Goal: Transaction & Acquisition: Purchase product/service

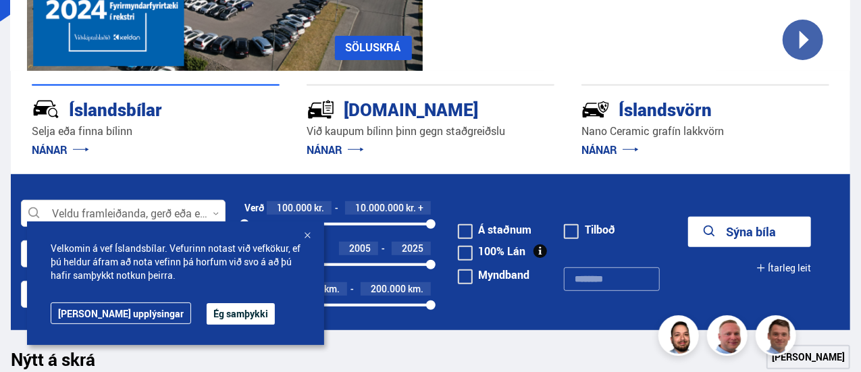
scroll to position [338, 0]
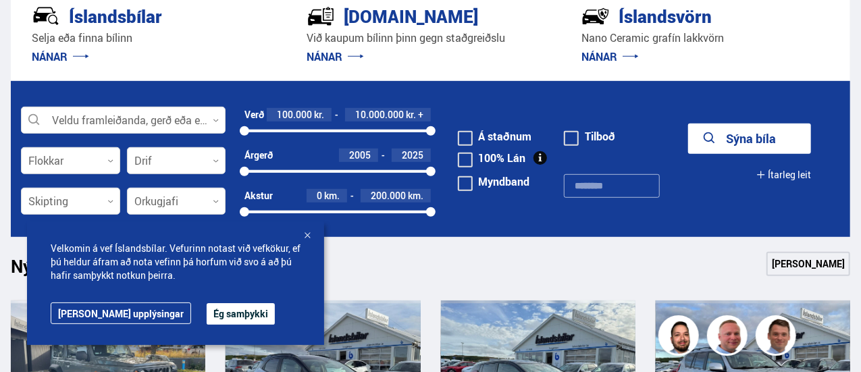
click at [312, 239] on div at bounding box center [308, 237] width 14 height 14
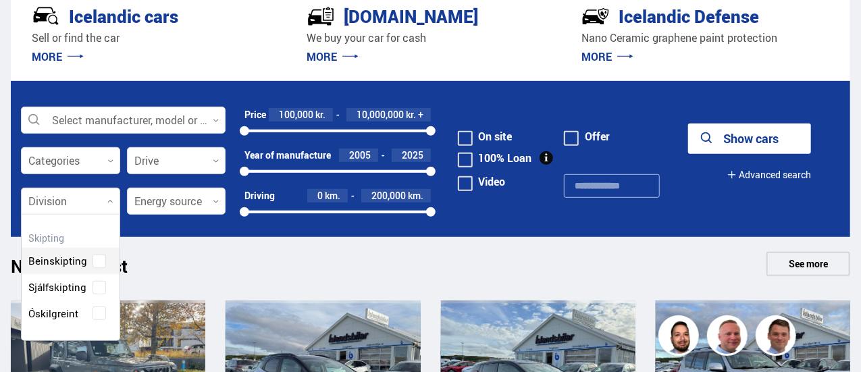
click at [93, 203] on div at bounding box center [70, 201] width 99 height 27
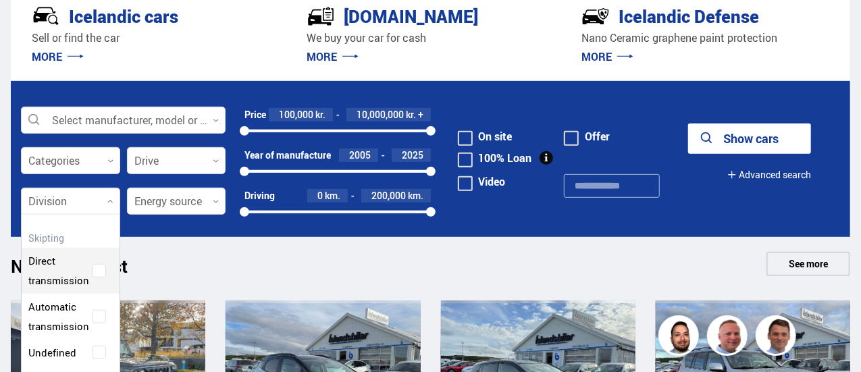
scroll to position [164, 98]
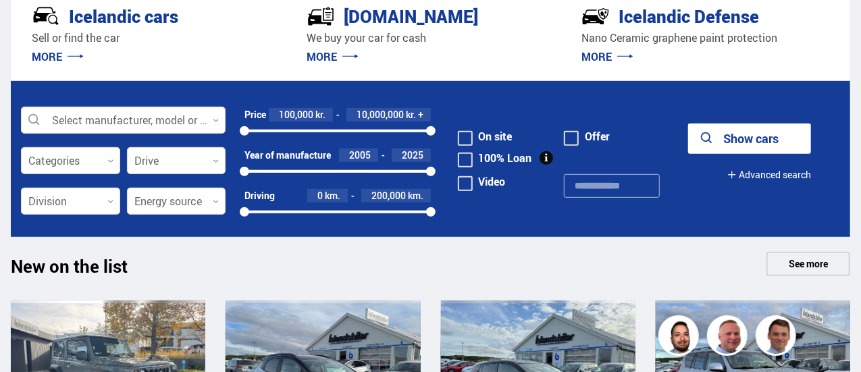
click at [160, 253] on div "New on the list See more" at bounding box center [431, 268] width 840 height 32
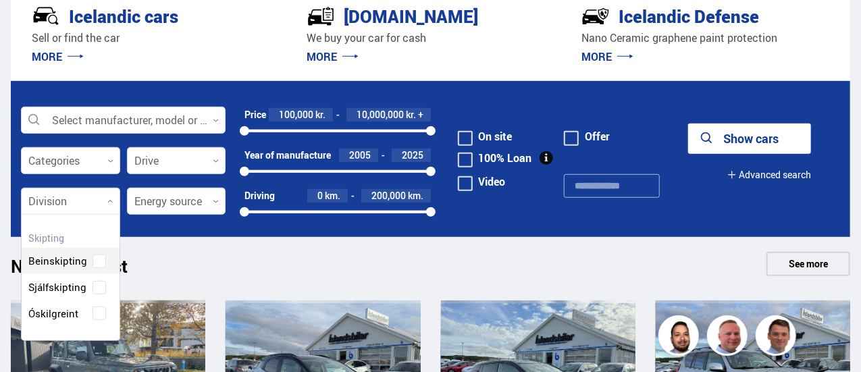
click at [96, 207] on div at bounding box center [70, 201] width 99 height 27
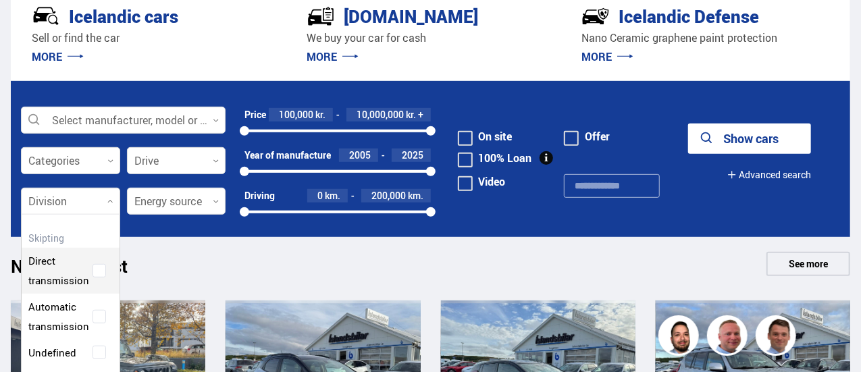
click at [147, 255] on div "New on the list See more" at bounding box center [431, 268] width 840 height 32
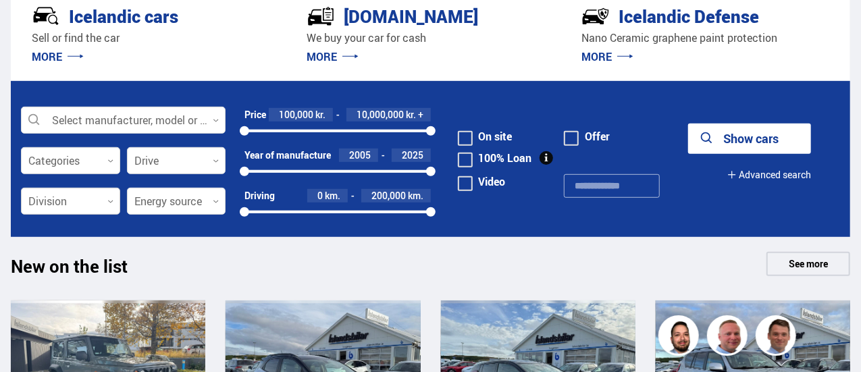
click at [107, 194] on div at bounding box center [70, 201] width 99 height 27
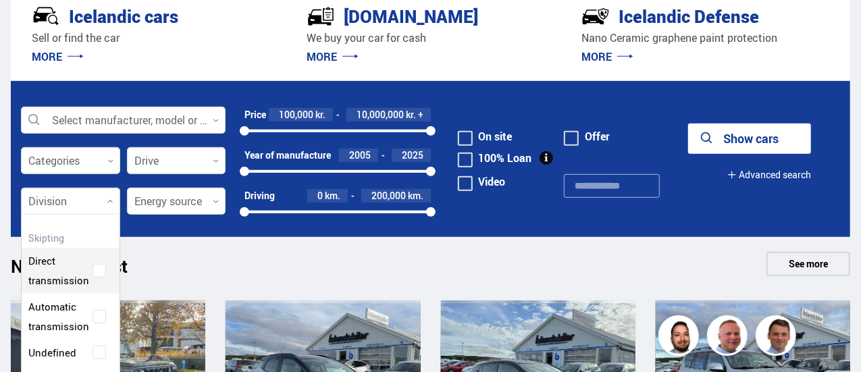
scroll to position [166, 100]
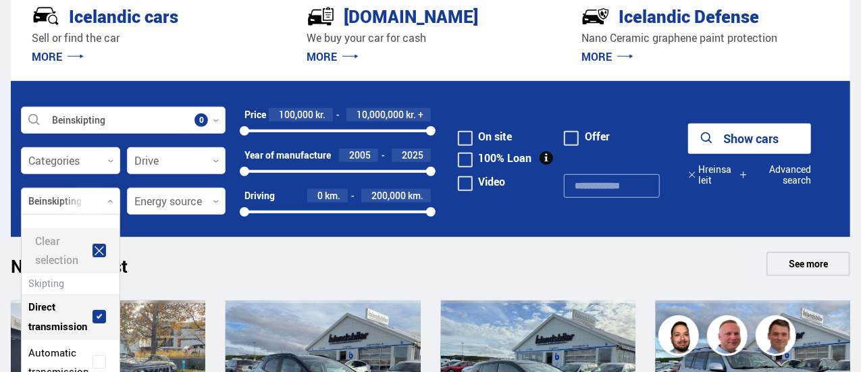
click at [99, 271] on div "Clear selection Direct transmission Automatic transmission Undefined" at bounding box center [70, 315] width 99 height 203
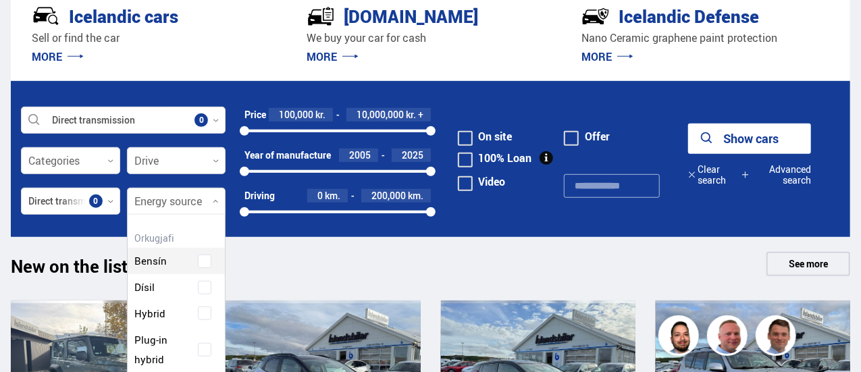
click at [200, 201] on div at bounding box center [176, 201] width 99 height 27
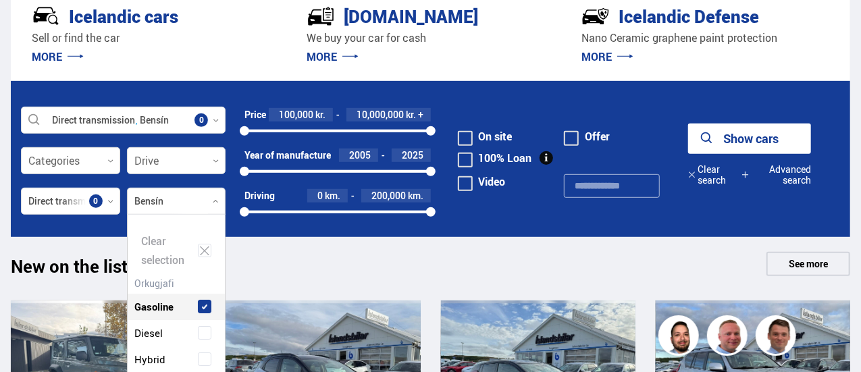
scroll to position [201, 95]
click at [203, 257] on div "Clear selection Gasoline Diesel Hybrid Plug-in hybrid Electricity" at bounding box center [176, 315] width 99 height 203
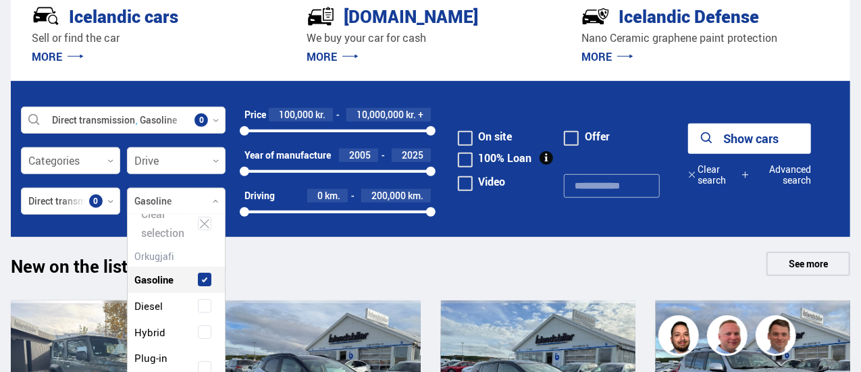
scroll to position [41, 0]
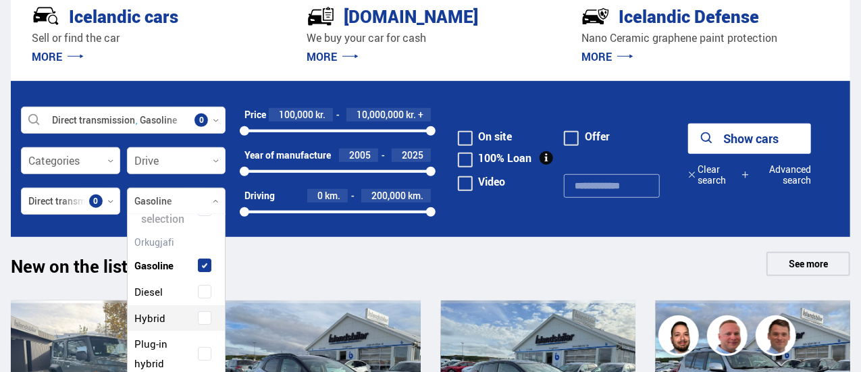
click at [199, 325] on div "Hybrid" at bounding box center [176, 319] width 91 height 20
click at [205, 356] on span at bounding box center [205, 354] width 14 height 14
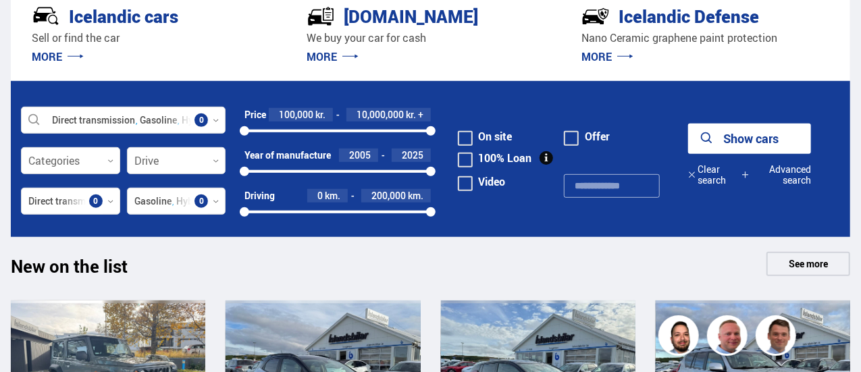
click at [408, 253] on div "New on the list See more" at bounding box center [431, 268] width 840 height 32
click at [217, 199] on icon at bounding box center [216, 202] width 6 height 6
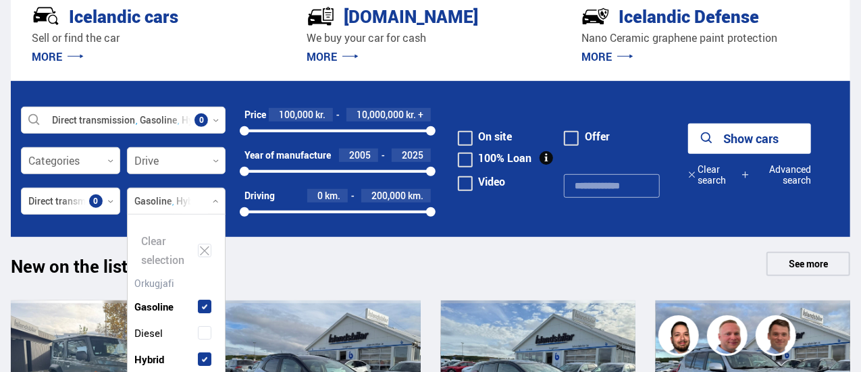
scroll to position [201, 95]
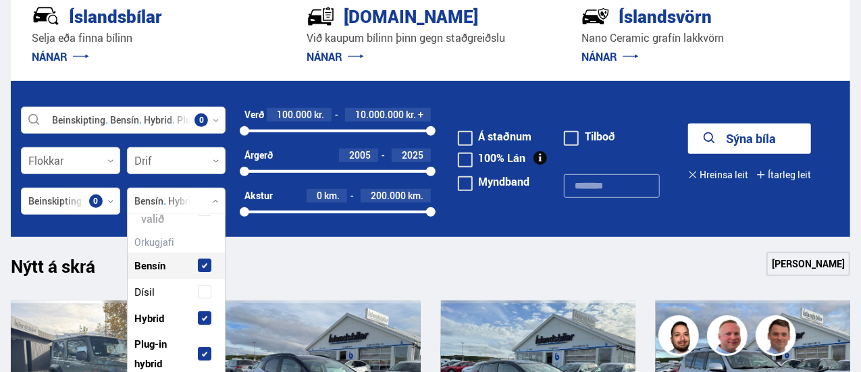
click at [281, 255] on div "Nýtt á skrá Sjá meira" at bounding box center [431, 268] width 840 height 32
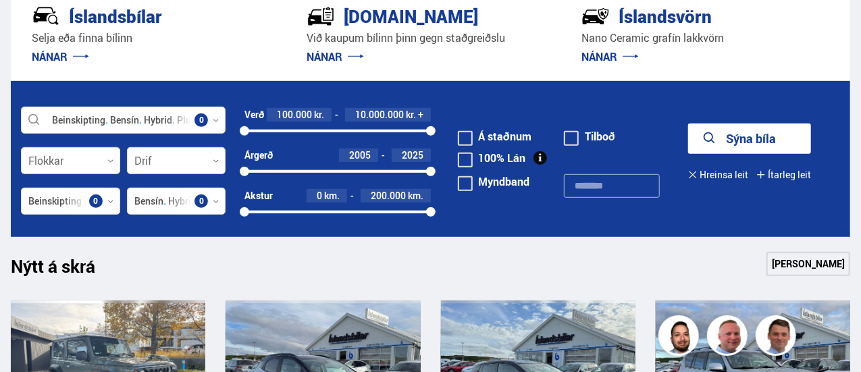
click at [759, 135] on button "Sýna bíla" at bounding box center [749, 139] width 123 height 30
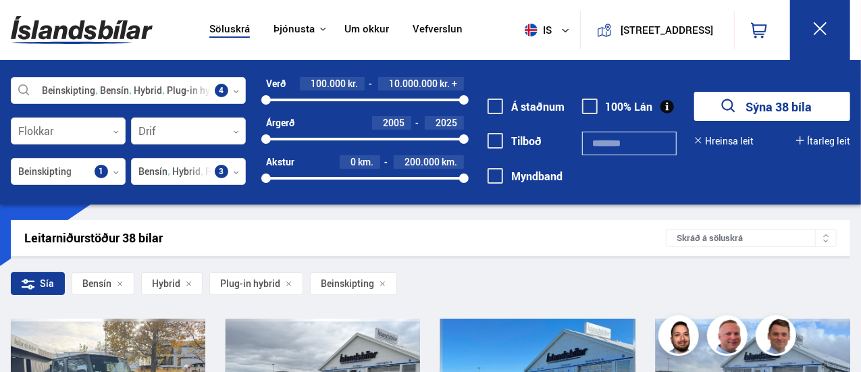
click at [486, 279] on div "Sía Bensín Hybrid Plug-in hybrid Beinskipting" at bounding box center [431, 286] width 840 height 28
drag, startPoint x: 488, startPoint y: 278, endPoint x: 502, endPoint y: 282, distance: 14.6
click at [496, 280] on div "Sía Bensín Hybrid Plug-in hybrid Beinskipting" at bounding box center [431, 286] width 840 height 28
click at [503, 282] on div "Sía Bensín Hybrid Plug-in hybrid Beinskipting" at bounding box center [431, 286] width 840 height 28
drag, startPoint x: 505, startPoint y: 282, endPoint x: 512, endPoint y: 279, distance: 7.6
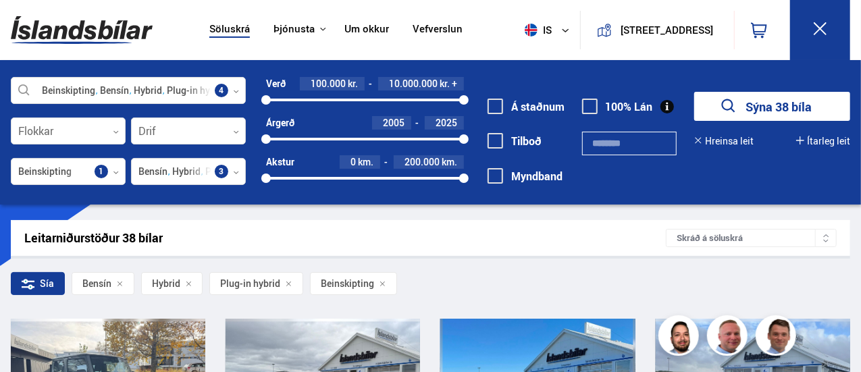
click at [505, 283] on div "Sía Bensín Hybrid Plug-in hybrid Beinskipting" at bounding box center [431, 286] width 840 height 28
click at [513, 276] on div "Sía Bensín Hybrid Plug-in hybrid Beinskipting" at bounding box center [431, 286] width 840 height 28
click at [513, 275] on div "Sía Bensín Hybrid Plug-in hybrid Beinskipting" at bounding box center [431, 286] width 840 height 28
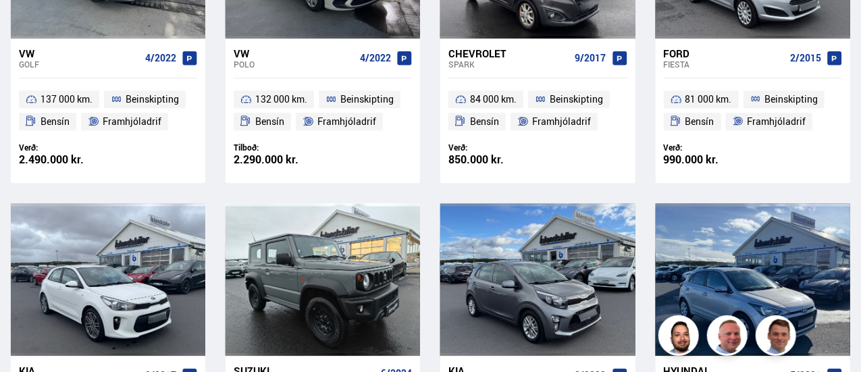
scroll to position [1756, 0]
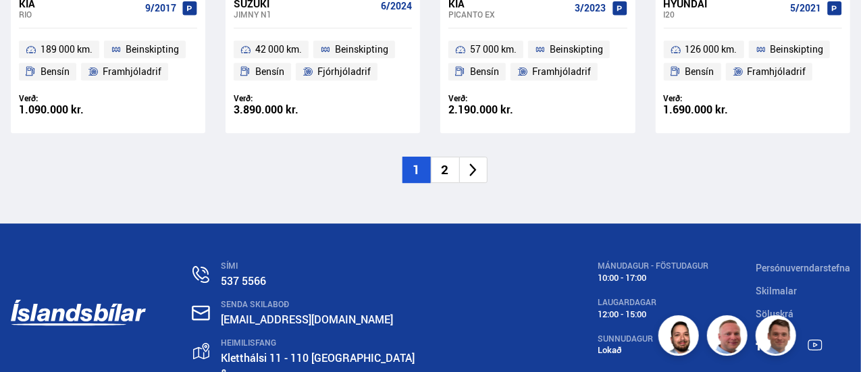
click at [440, 157] on li "2" at bounding box center [445, 170] width 28 height 26
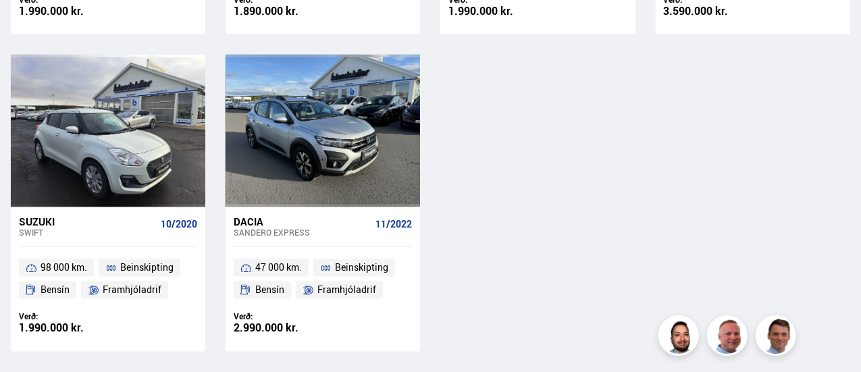
scroll to position [1283, 0]
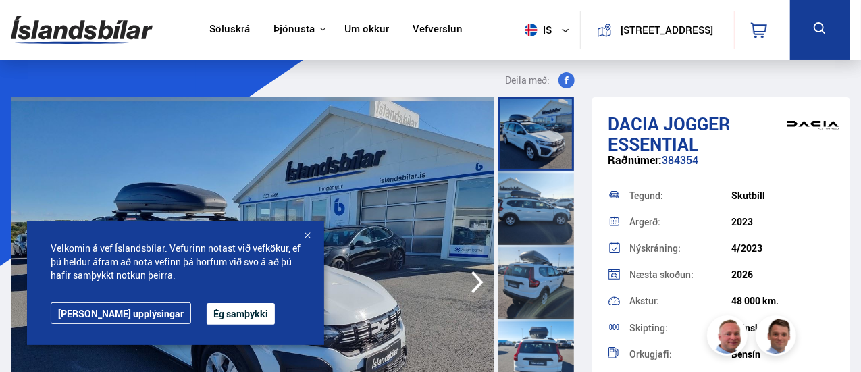
click at [305, 234] on div at bounding box center [308, 237] width 14 height 14
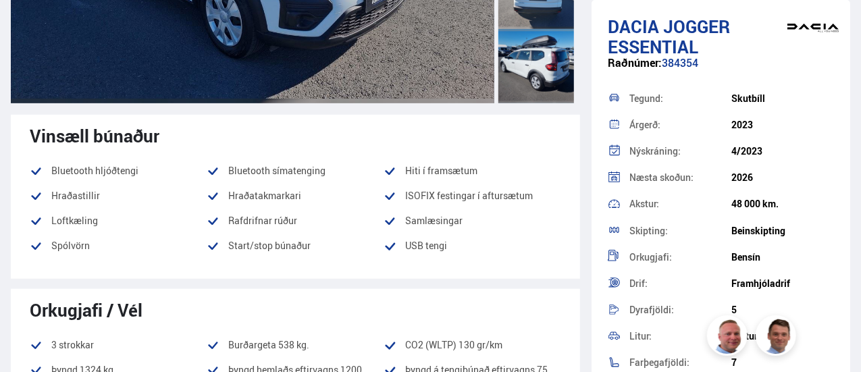
scroll to position [405, 0]
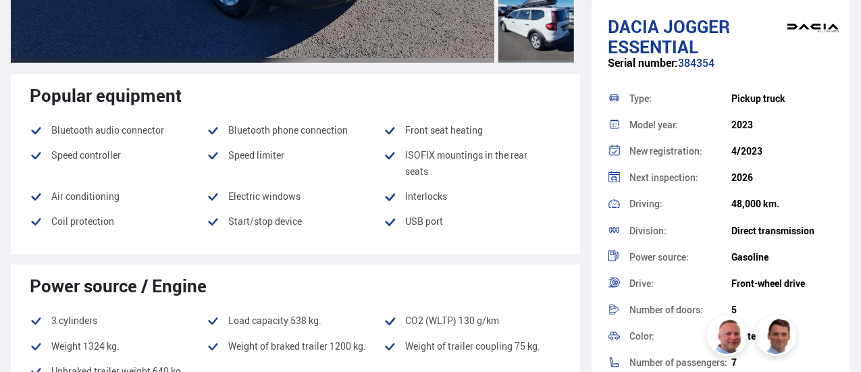
click at [524, 211] on ul "Bluetooth audio connector Bluetooth phone connection Front seat heating Speed ​…" at bounding box center [296, 180] width 532 height 116
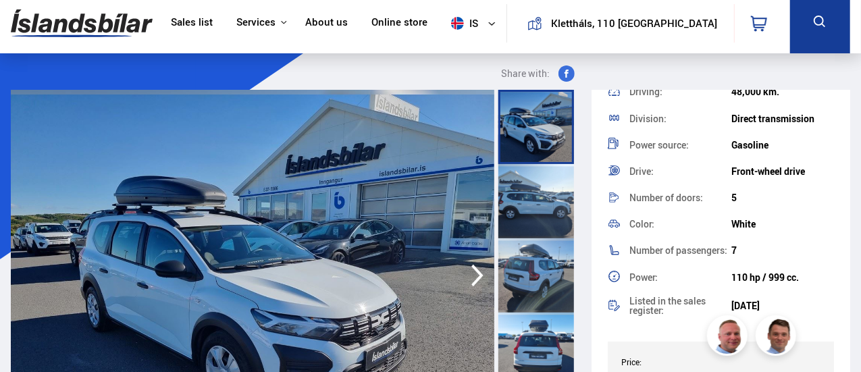
scroll to position [0, 0]
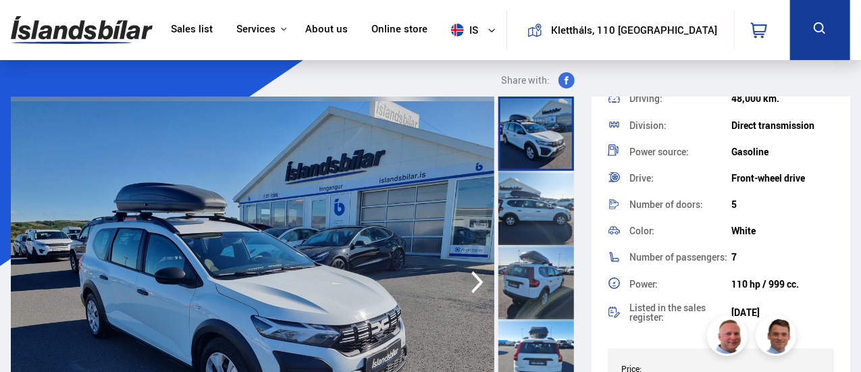
click at [92, 34] on img at bounding box center [82, 30] width 142 height 44
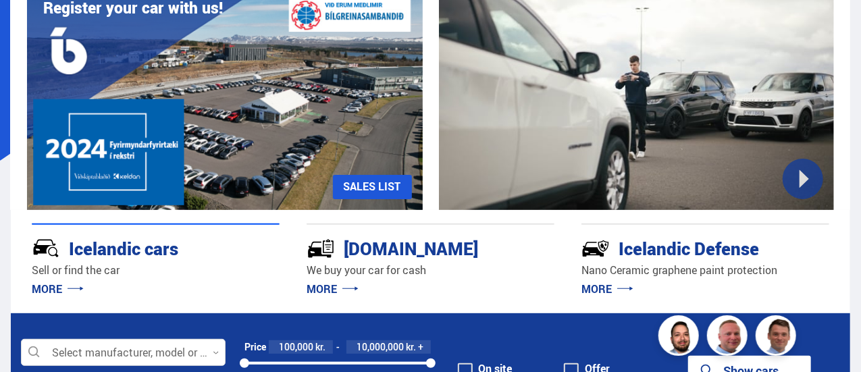
scroll to position [270, 0]
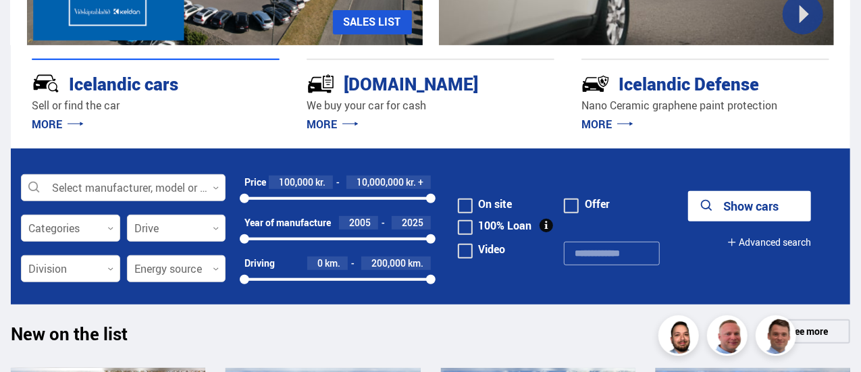
click at [145, 213] on form "Select manufacturer, model or feature 0 Categories 0 Drive 0 Price 100,000 kr. …" at bounding box center [431, 227] width 840 height 156
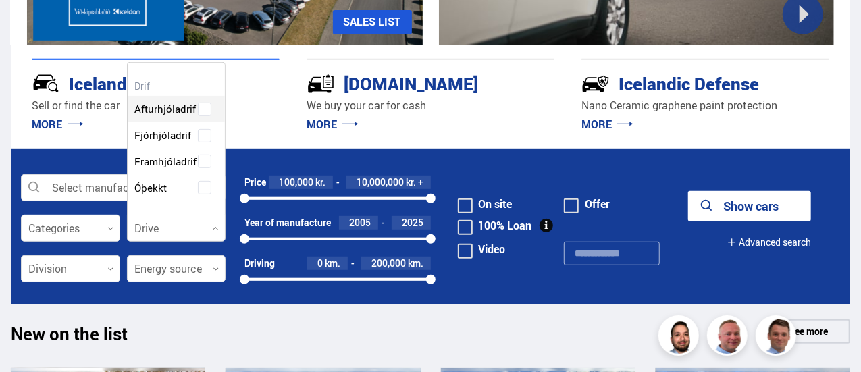
click at [150, 227] on div at bounding box center [176, 228] width 99 height 27
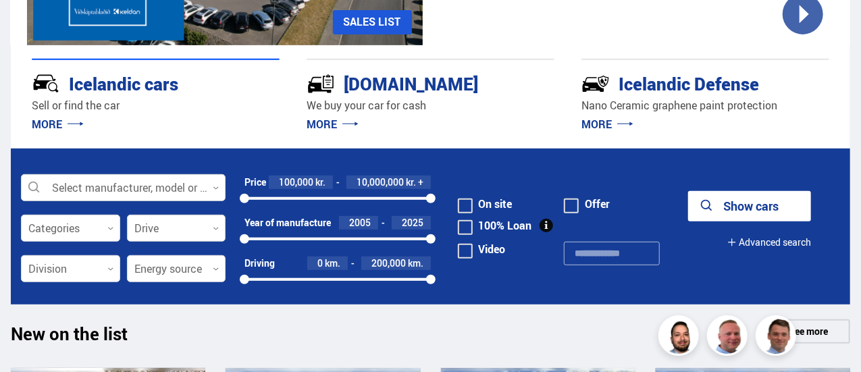
click at [203, 234] on div at bounding box center [176, 228] width 99 height 27
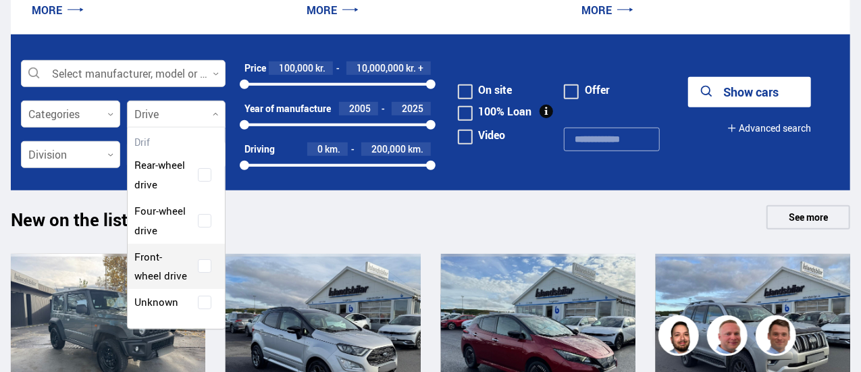
scroll to position [405, 0]
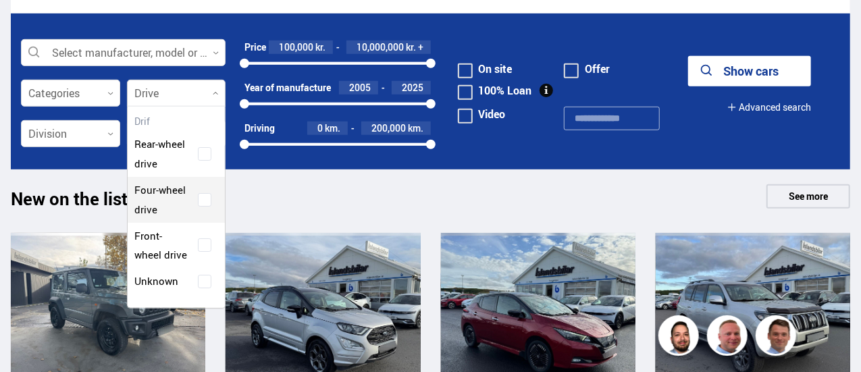
click at [165, 180] on div "Rear-wheel drive Four-wheel drive Front-wheel drive Unknown" at bounding box center [177, 202] width 98 height 183
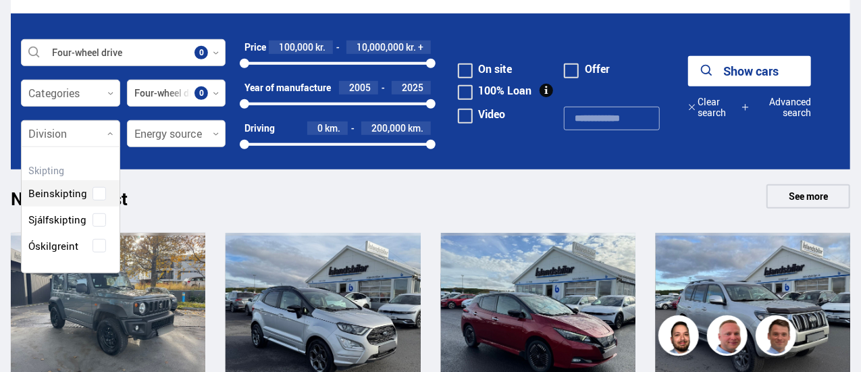
click at [41, 131] on div at bounding box center [70, 134] width 99 height 27
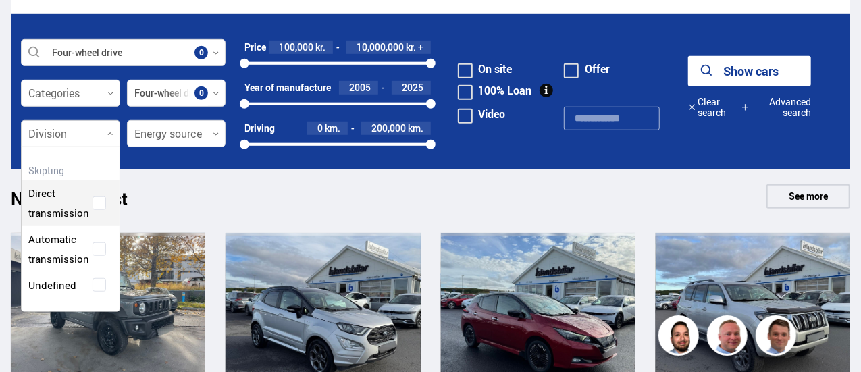
click at [78, 206] on div "Direct transmission" at bounding box center [71, 194] width 98 height 66
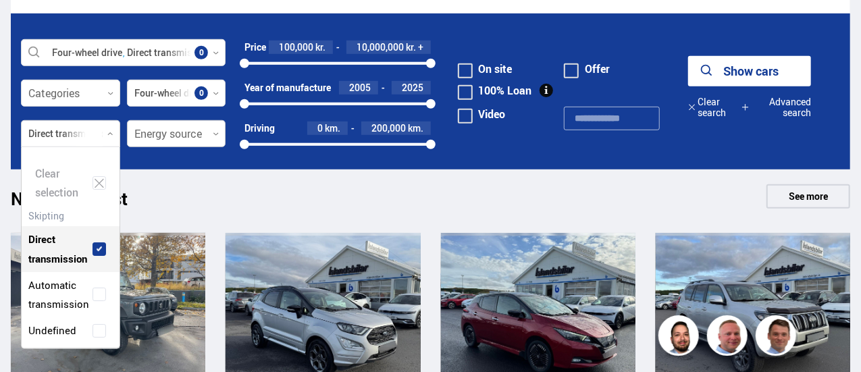
click at [188, 129] on div at bounding box center [176, 134] width 99 height 27
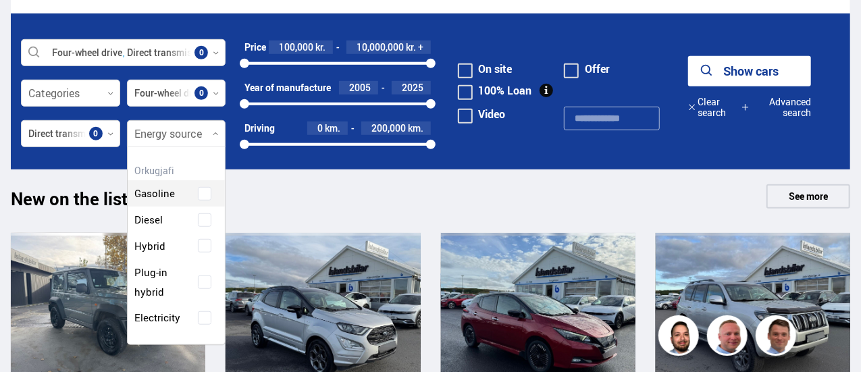
click at [184, 191] on div "Clear selection Gasoline Diesel Hybrid Plug-in hybrid Electricity" at bounding box center [176, 246] width 99 height 199
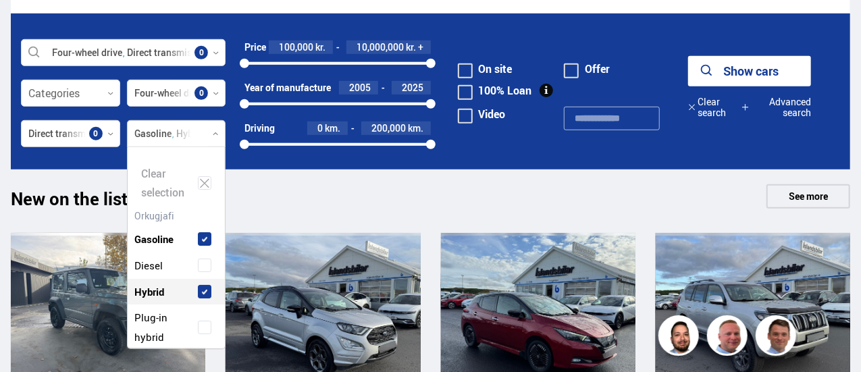
click at [202, 290] on span at bounding box center [204, 291] width 5 height 5
click at [195, 328] on label "Plug-in hybrid" at bounding box center [165, 327] width 68 height 39
drag, startPoint x: 277, startPoint y: 197, endPoint x: 284, endPoint y: 193, distance: 7.9
click at [278, 197] on div "New on the list See more" at bounding box center [431, 200] width 840 height 32
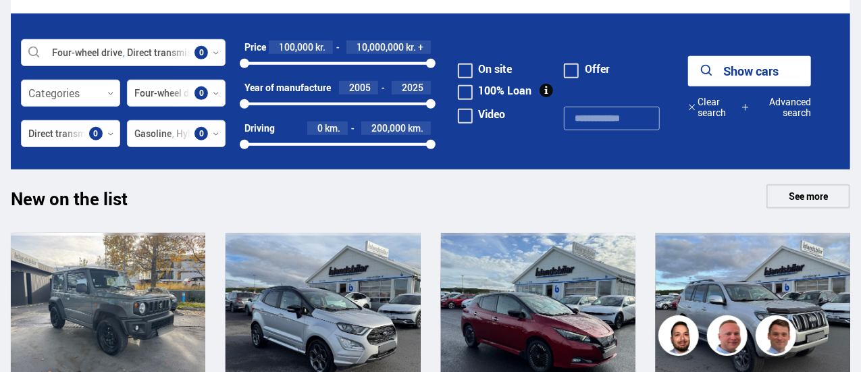
click at [746, 68] on font "Show cars" at bounding box center [750, 71] width 55 height 16
